Goal: Task Accomplishment & Management: Manage account settings

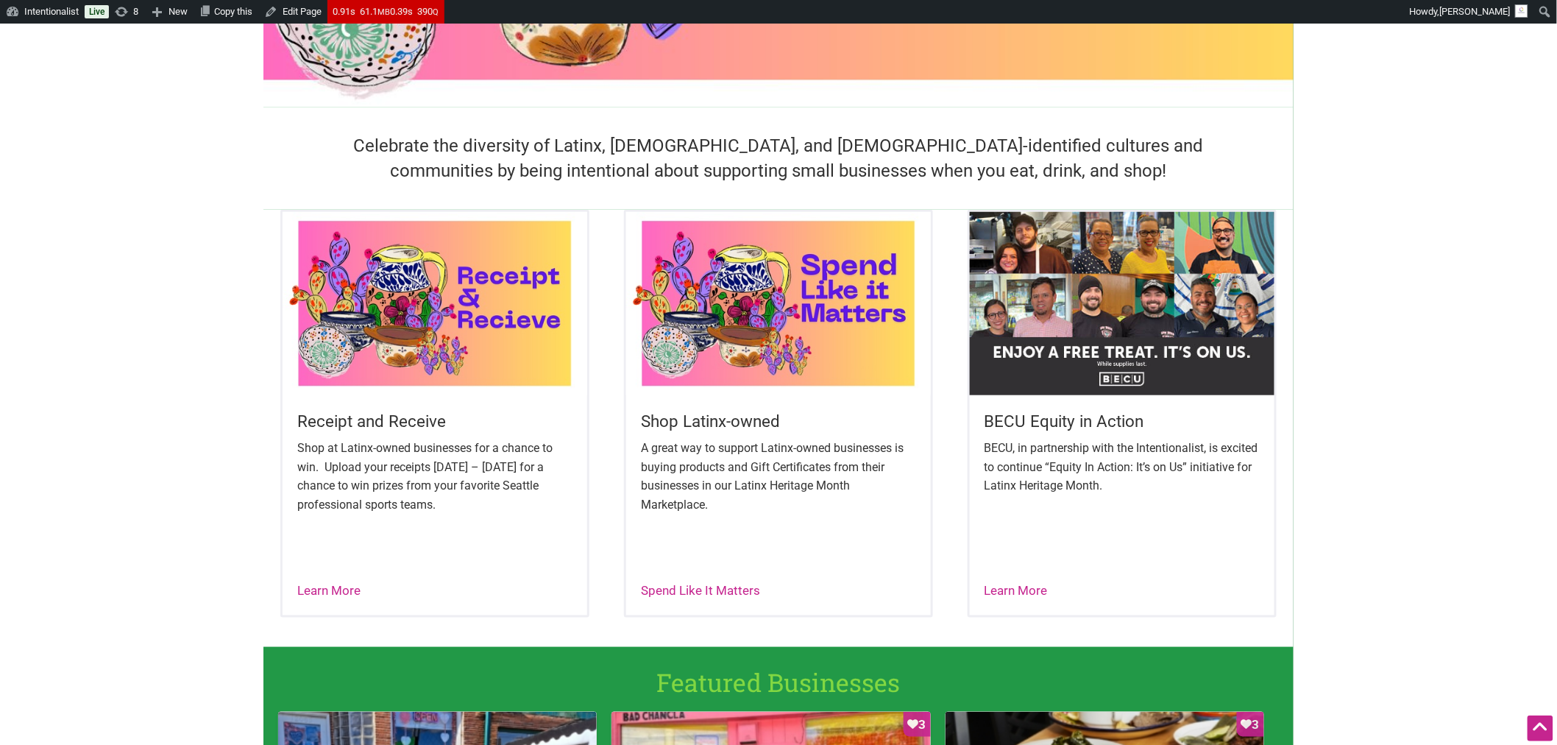
scroll to position [408, 0]
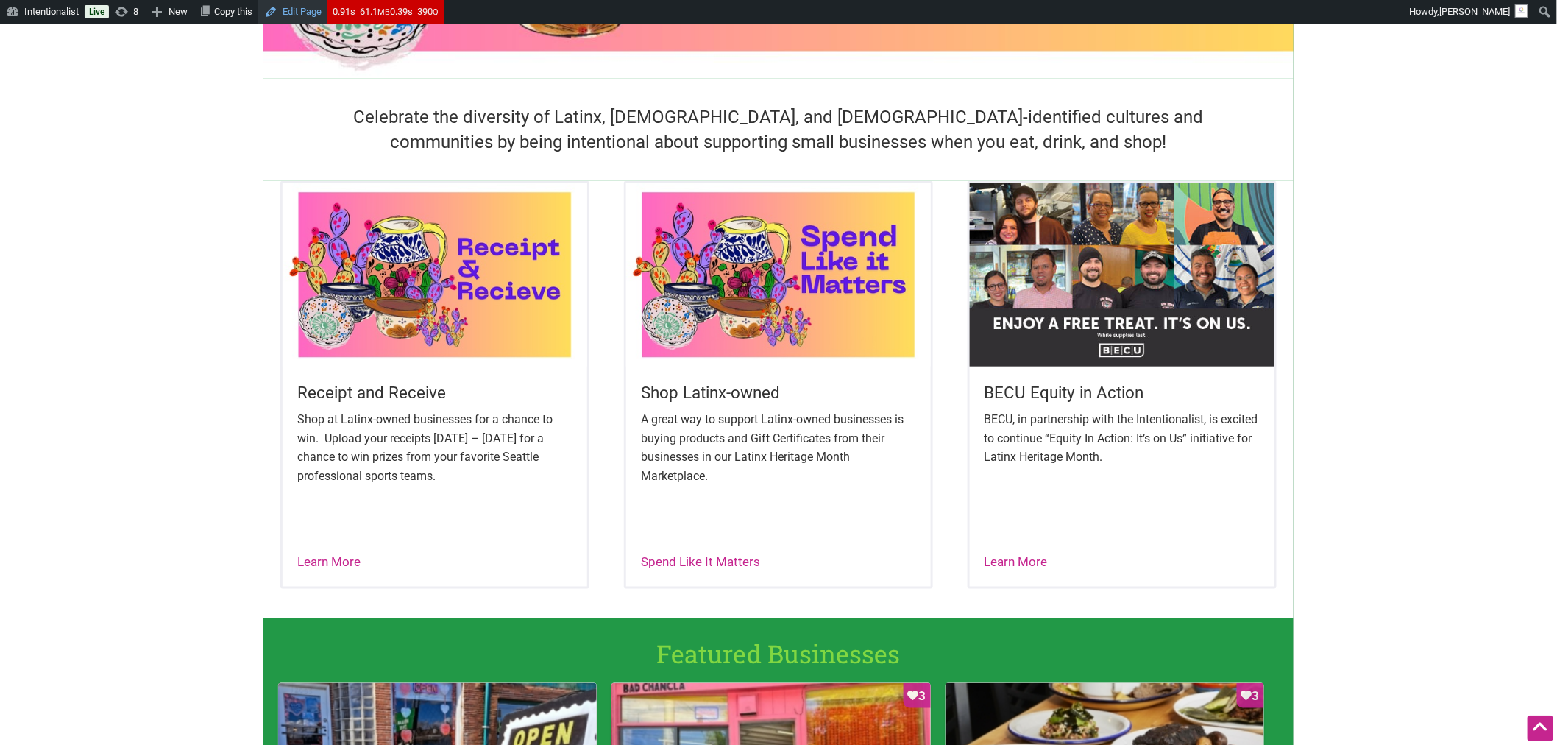
click at [293, 18] on link "Edit Page" at bounding box center [292, 12] width 69 height 24
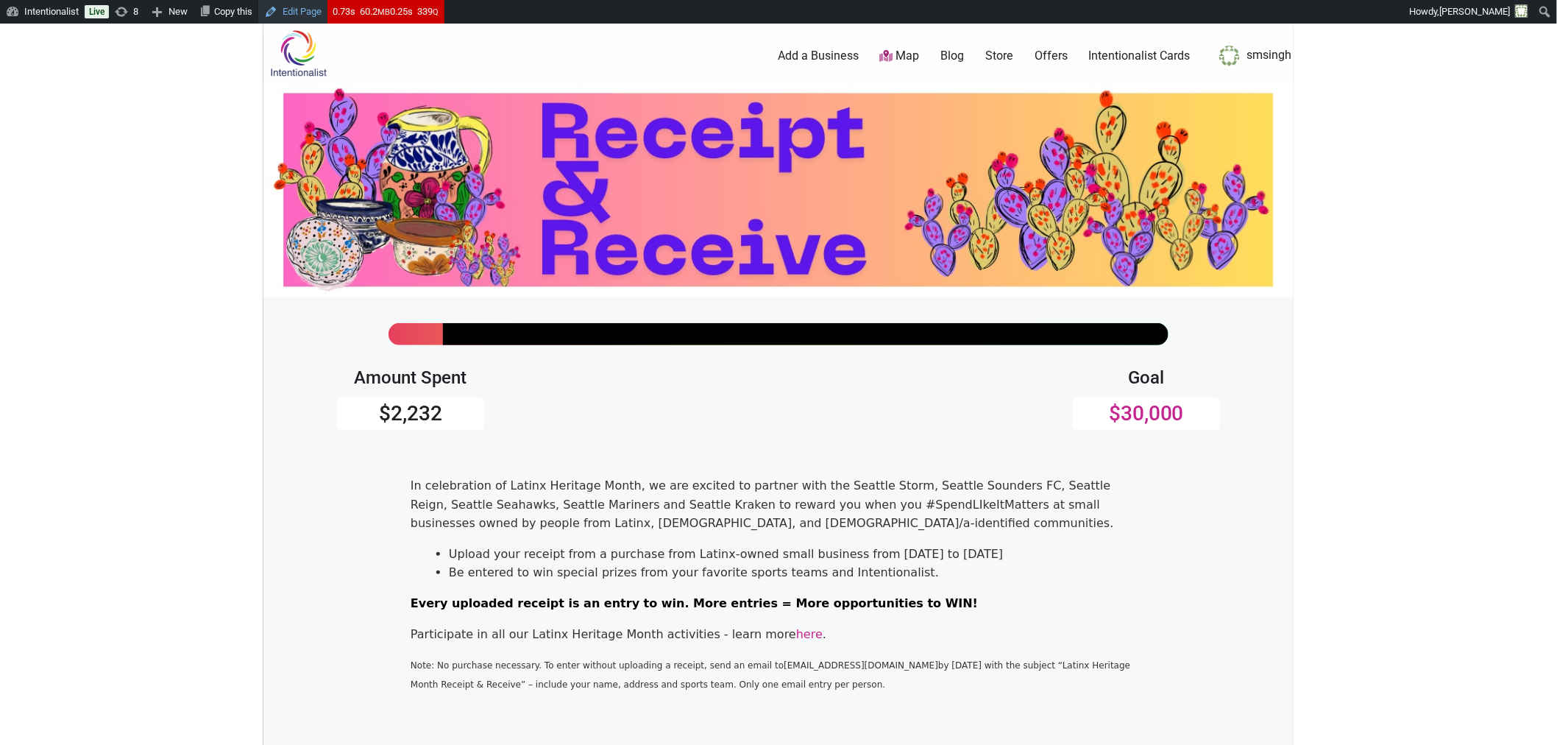
click at [297, 13] on link "Edit Page" at bounding box center [292, 12] width 69 height 24
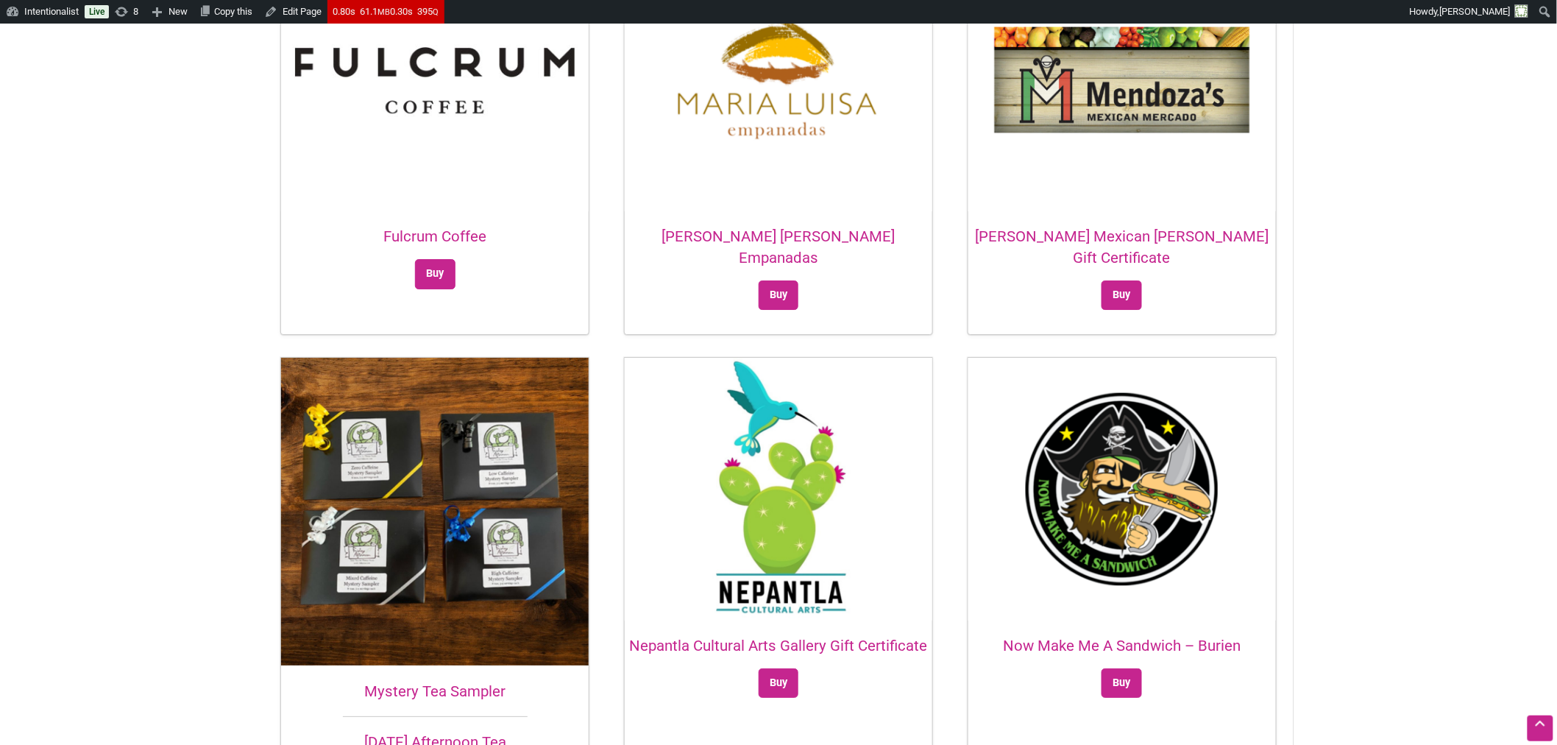
scroll to position [1962, 0]
